Goal: Task Accomplishment & Management: Manage account settings

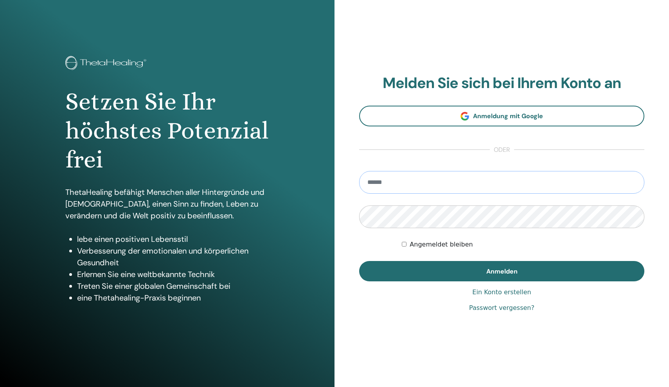
type input "**********"
click at [501, 271] on button "Anmelden" at bounding box center [501, 271] width 285 height 20
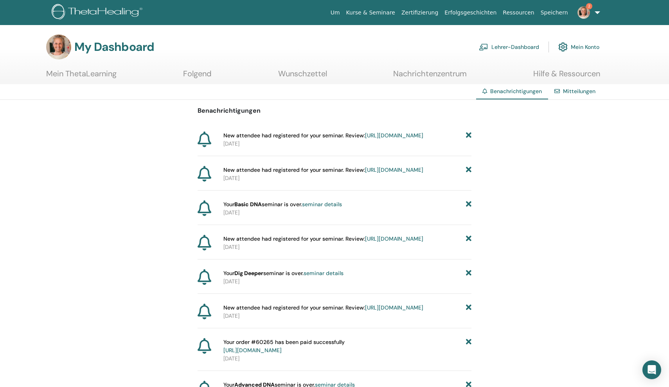
click at [519, 47] on link "Lehrer-Dashboard" at bounding box center [509, 46] width 60 height 17
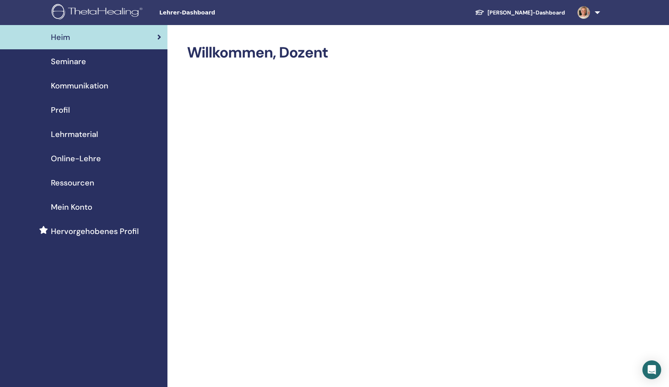
click at [75, 61] on span "Seminare" at bounding box center [68, 62] width 35 height 12
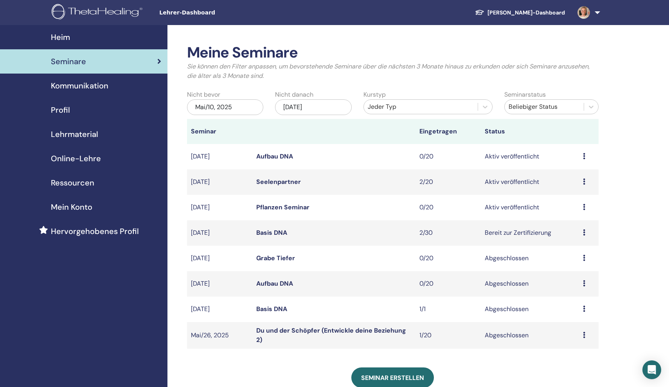
click at [269, 157] on link "Aufbau DNA" at bounding box center [274, 156] width 37 height 8
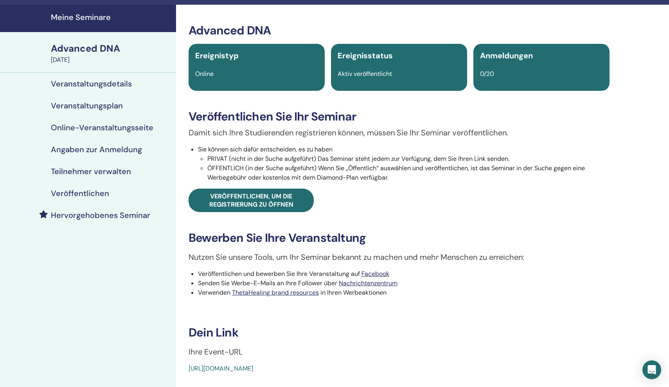
scroll to position [12, 0]
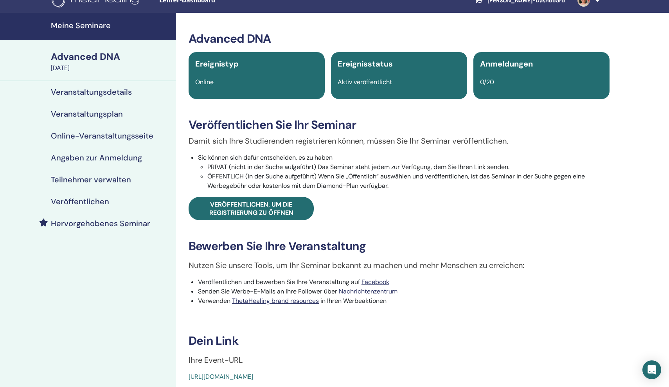
click at [111, 93] on h4 "Veranstaltungsdetails" at bounding box center [91, 91] width 81 height 9
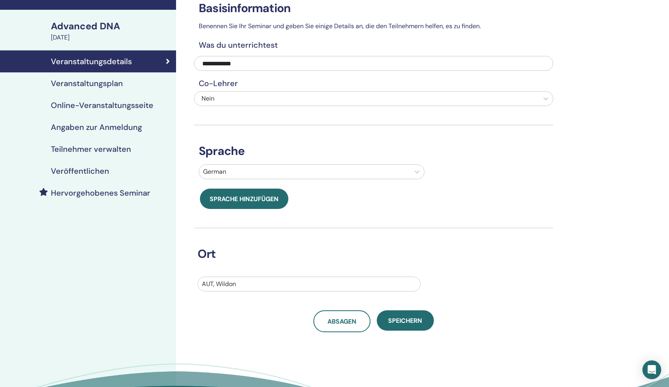
scroll to position [56, 0]
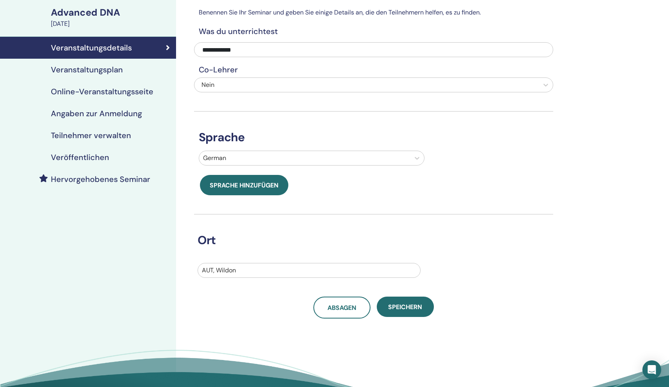
click at [115, 70] on h4 "Veranstaltungsplan" at bounding box center [87, 69] width 72 height 9
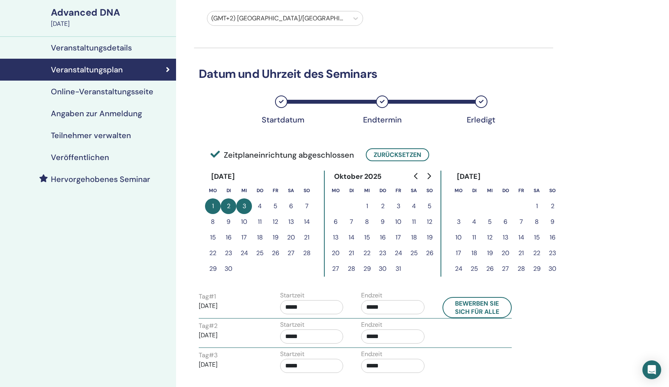
click at [214, 268] on button "29" at bounding box center [213, 269] width 16 height 16
click at [383, 153] on button "Zurücksetzen" at bounding box center [397, 154] width 63 height 13
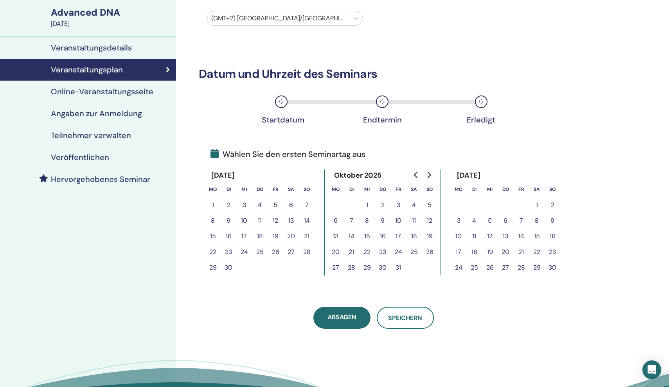
click at [212, 269] on button "29" at bounding box center [213, 268] width 16 height 16
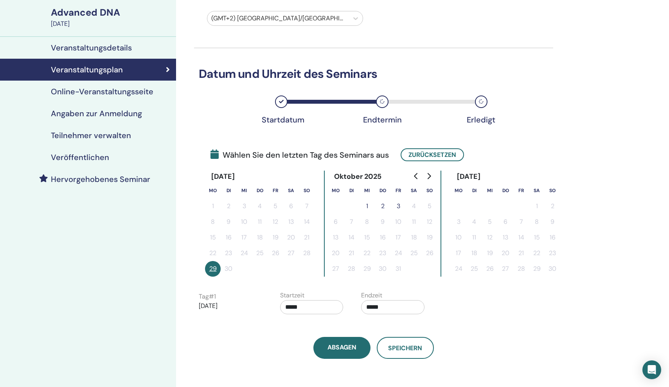
click at [371, 202] on button "1" at bounding box center [367, 206] width 16 height 16
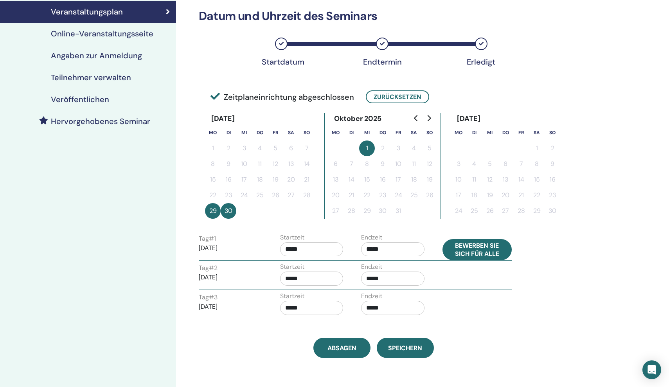
scroll to position [113, 0]
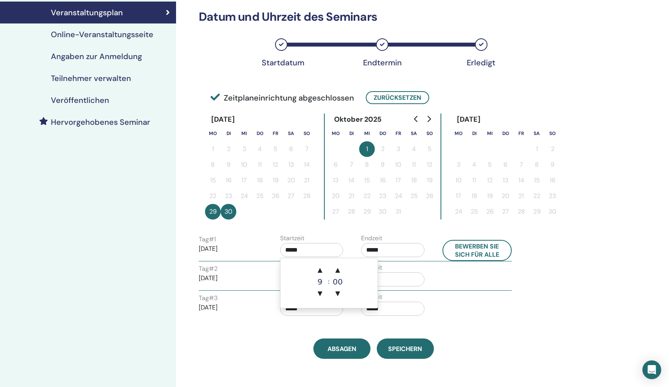
click at [316, 252] on input "*****" at bounding box center [311, 250] width 63 height 14
click at [322, 292] on span "▼" at bounding box center [320, 294] width 16 height 16
click at [336, 264] on span "▲" at bounding box center [338, 270] width 16 height 16
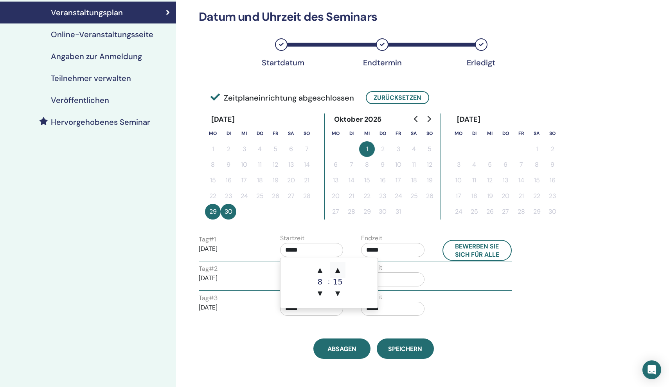
click at [336, 264] on span "▲" at bounding box center [338, 270] width 16 height 16
type input "*****"
click at [389, 247] on input "*****" at bounding box center [392, 250] width 63 height 14
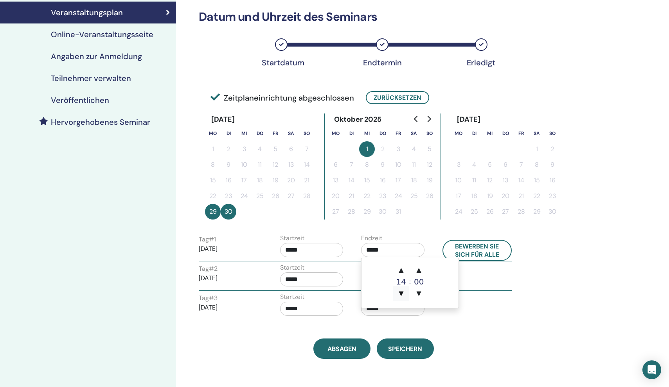
click at [402, 293] on span "▼" at bounding box center [401, 294] width 16 height 16
click at [419, 271] on span "▲" at bounding box center [419, 270] width 16 height 16
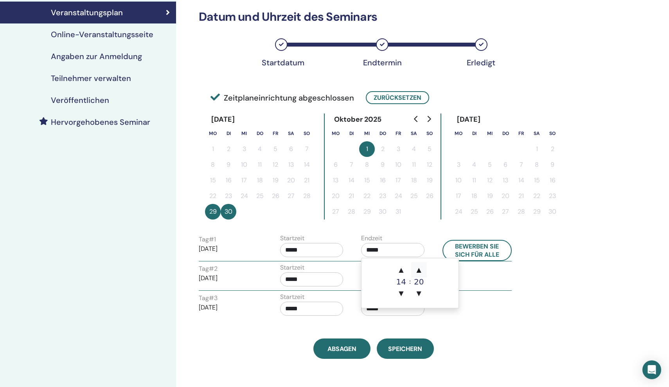
click at [419, 271] on span "▲" at bounding box center [419, 270] width 16 height 16
type input "*****"
click at [483, 254] on button "Bewerben Sie sich für alle" at bounding box center [477, 250] width 70 height 21
type input "*****"
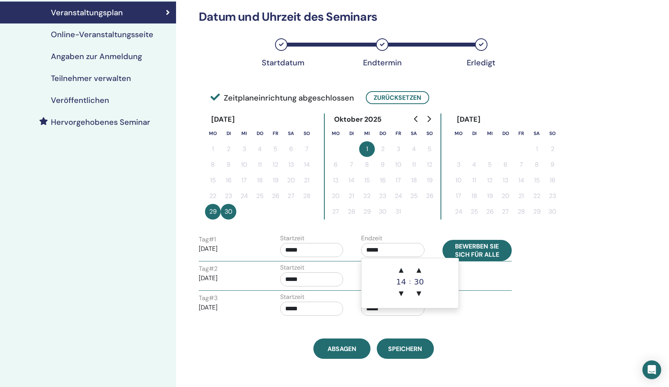
type input "*****"
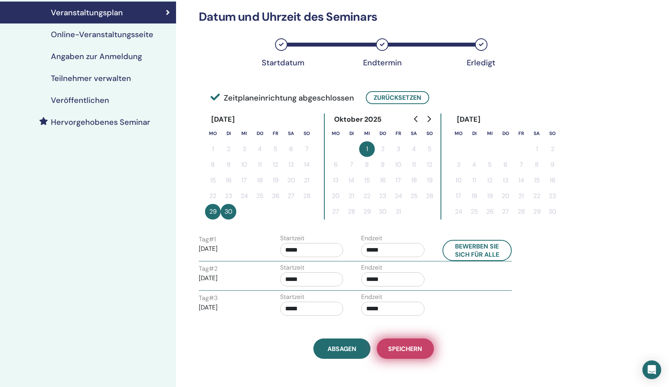
click at [421, 347] on span "Speichern" at bounding box center [405, 349] width 34 height 8
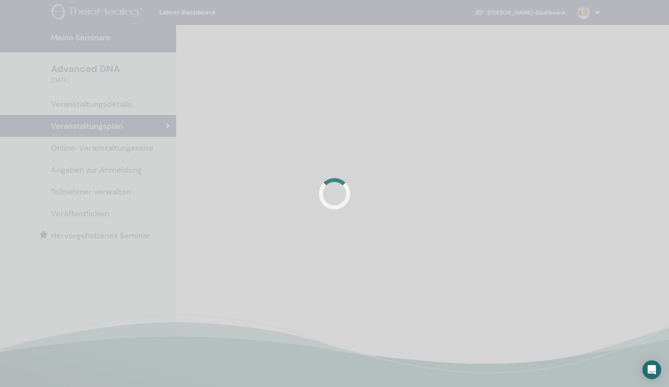
scroll to position [113, 0]
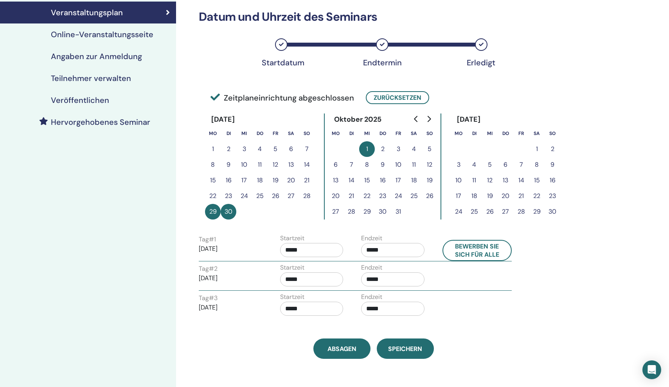
click at [125, 37] on h4 "Online-Veranstaltungsseite" at bounding box center [102, 34] width 102 height 9
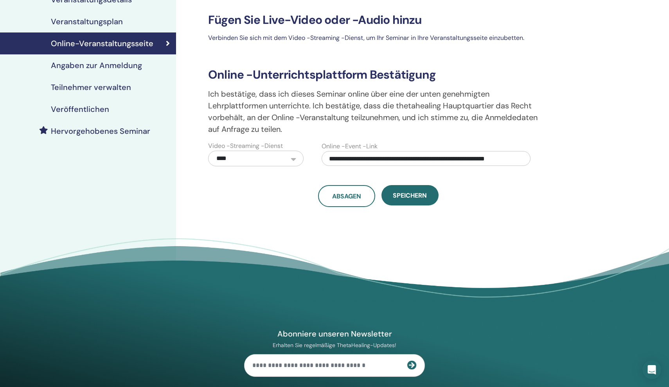
scroll to position [106, 0]
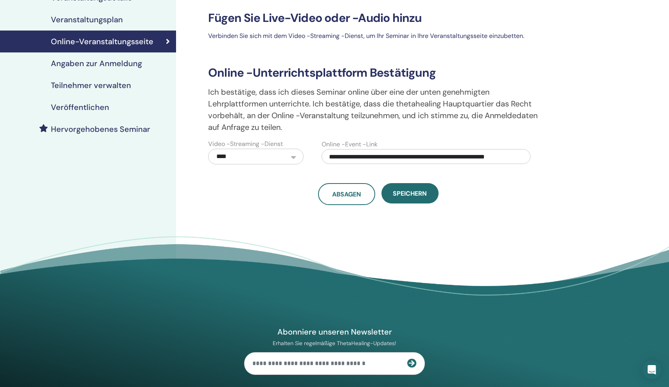
click at [117, 63] on h4 "Angaben zur Anmeldung" at bounding box center [96, 63] width 91 height 9
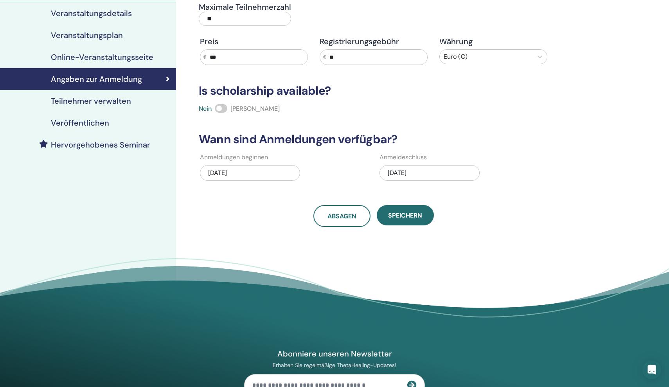
scroll to position [92, 0]
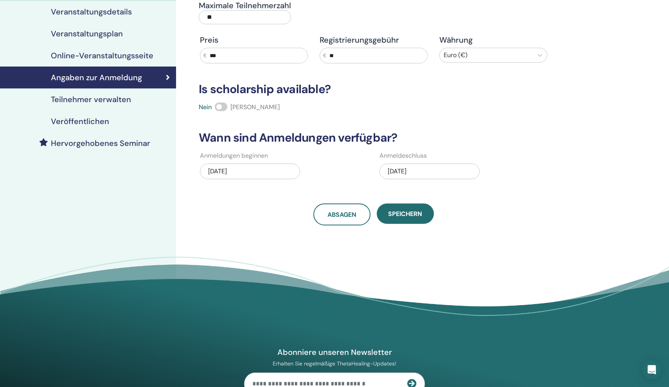
click at [98, 98] on h4 "Teilnehmer verwalten" at bounding box center [91, 99] width 80 height 9
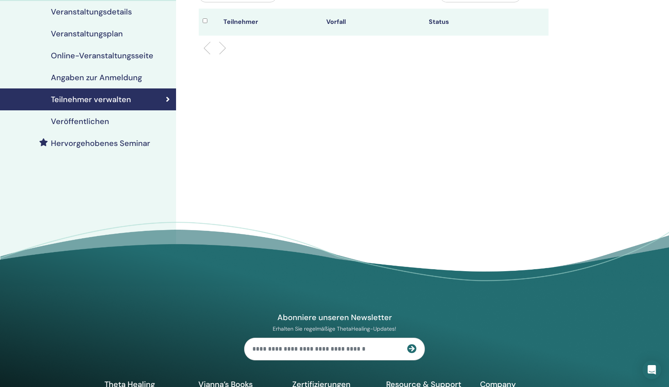
click at [100, 120] on h4 "Veröffentlichen" at bounding box center [80, 121] width 58 height 9
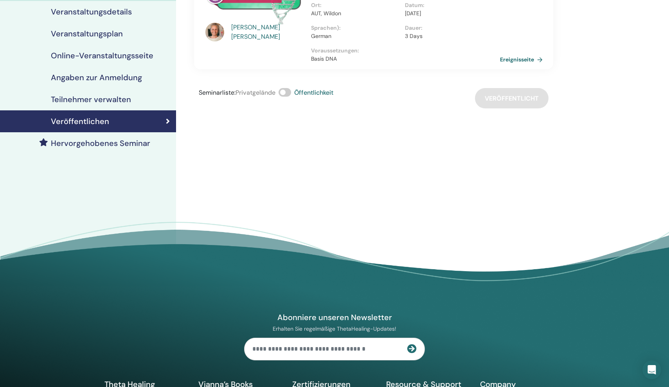
click at [529, 59] on link "Ereignisseite" at bounding box center [523, 60] width 46 height 12
